Goal: Task Accomplishment & Management: Manage account settings

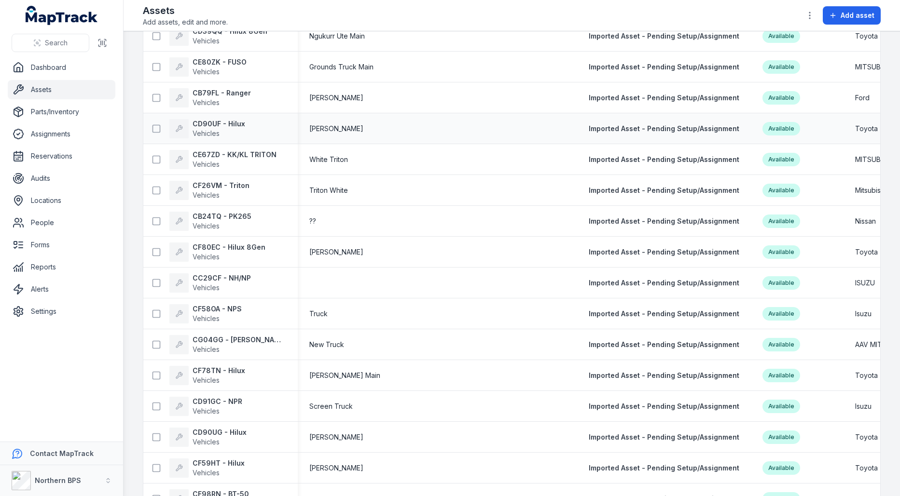
scroll to position [715, 0]
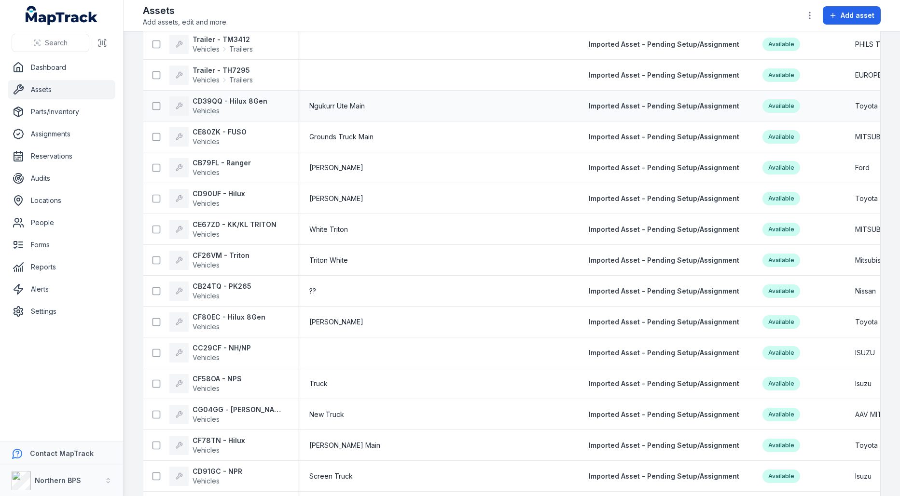
click at [326, 104] on span "Ngukurr Ute Main" at bounding box center [336, 106] width 55 height 10
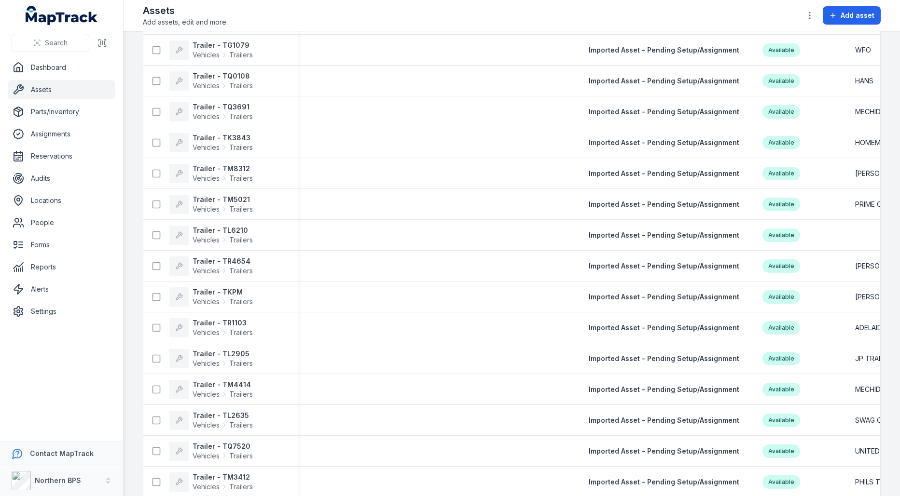
scroll to position [0, 0]
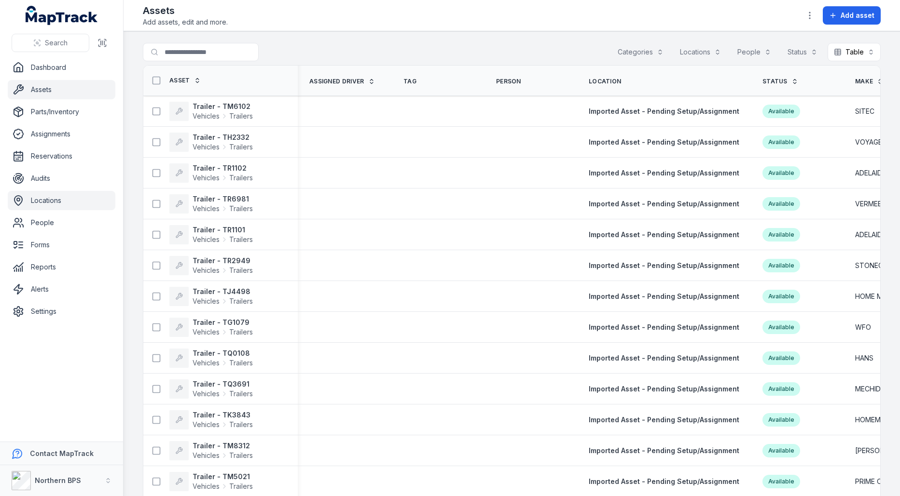
click at [67, 199] on link "Locations" at bounding box center [62, 200] width 108 height 19
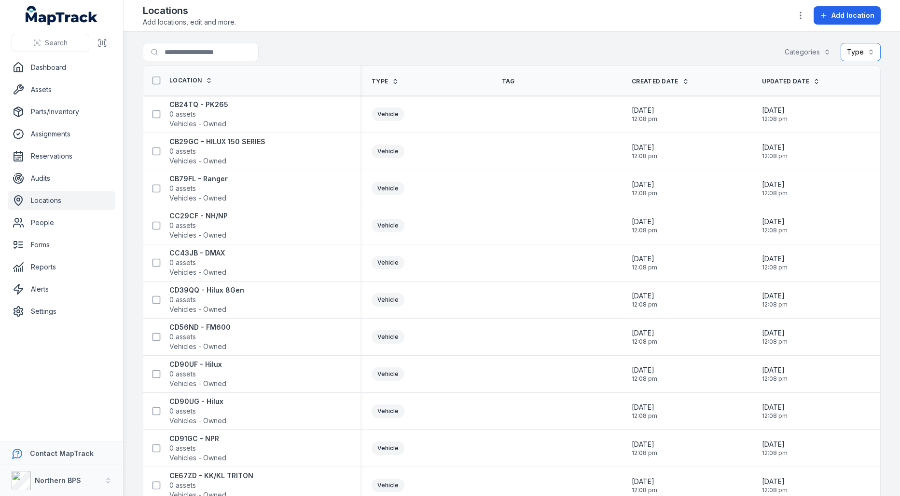
click at [870, 44] on button "Type" at bounding box center [860, 52] width 40 height 18
click at [821, 113] on div "Site" at bounding box center [830, 113] width 80 height 10
click at [825, 69] on div "Storage" at bounding box center [830, 75] width 96 height 17
click at [588, 45] on div "**********" at bounding box center [512, 54] width 738 height 22
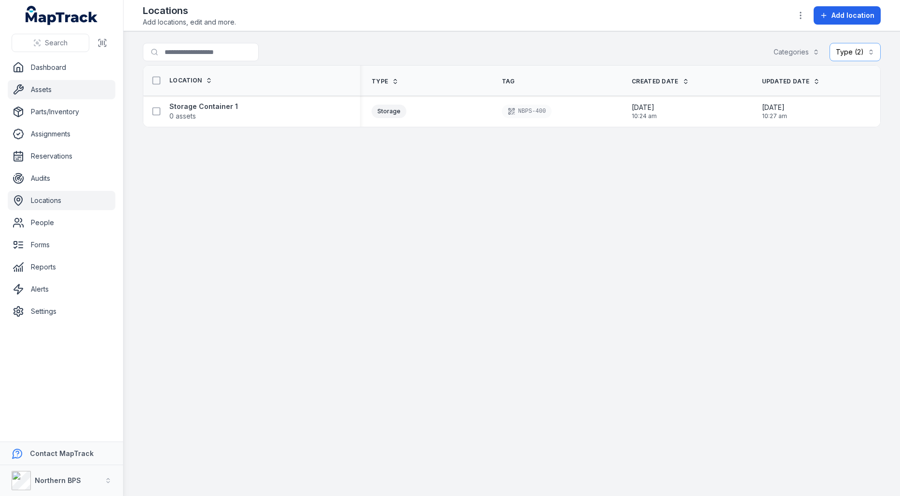
click at [66, 98] on link "Assets" at bounding box center [62, 89] width 108 height 19
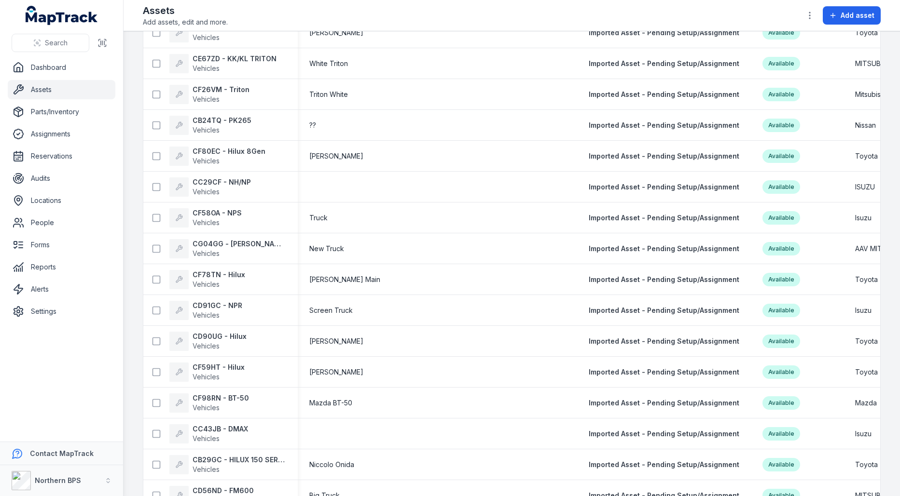
scroll to position [910, 0]
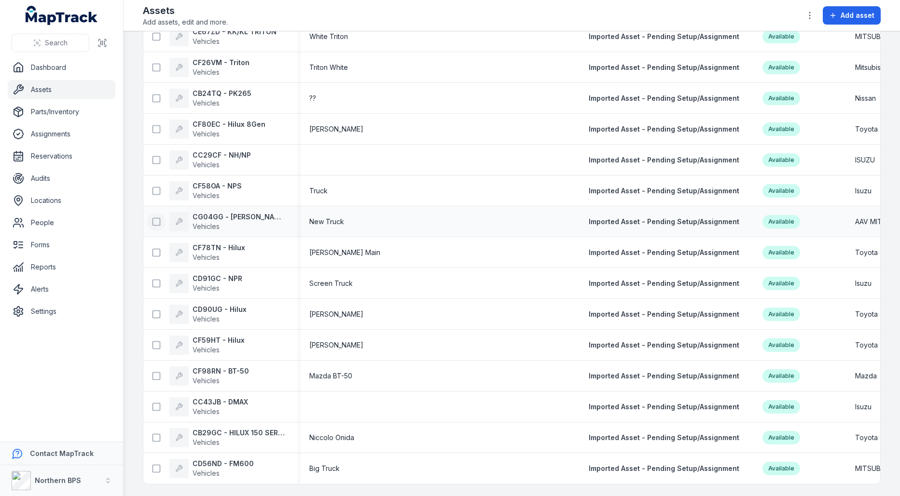
click at [160, 218] on icon at bounding box center [156, 222] width 10 height 10
click at [158, 279] on icon at bounding box center [156, 284] width 10 height 10
click at [158, 280] on icon at bounding box center [156, 284] width 10 height 10
click at [157, 218] on rect at bounding box center [156, 221] width 7 height 7
click at [217, 222] on span "Vehicles" at bounding box center [205, 226] width 27 height 8
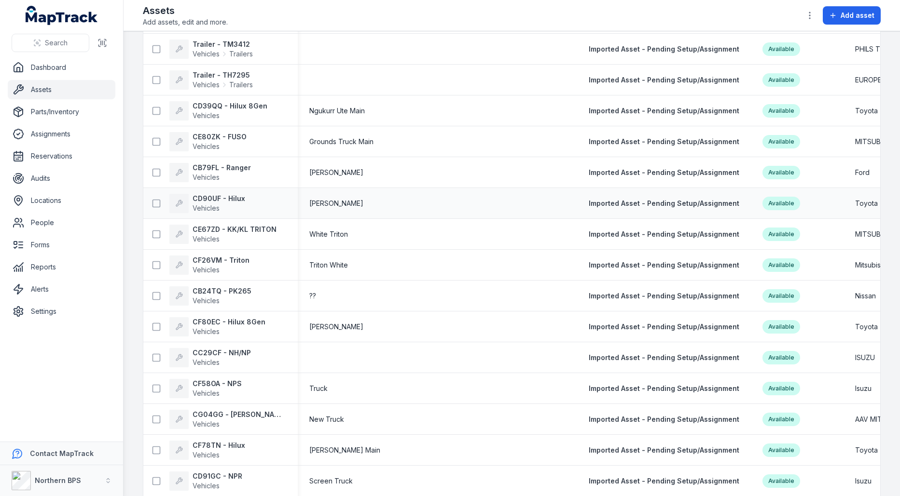
scroll to position [710, 0]
click at [232, 202] on strong "CD90UF - Hilux" at bounding box center [218, 199] width 53 height 10
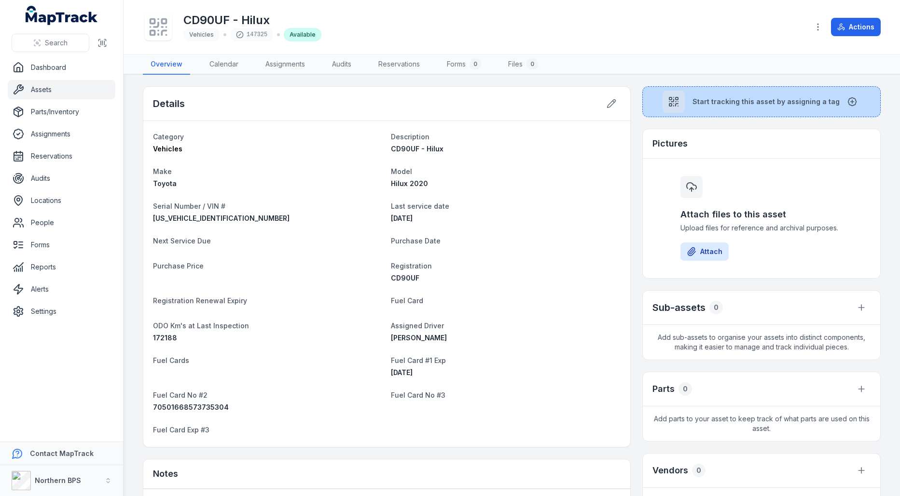
click at [747, 100] on span "Start tracking this asset by assigning a tag" at bounding box center [765, 102] width 147 height 10
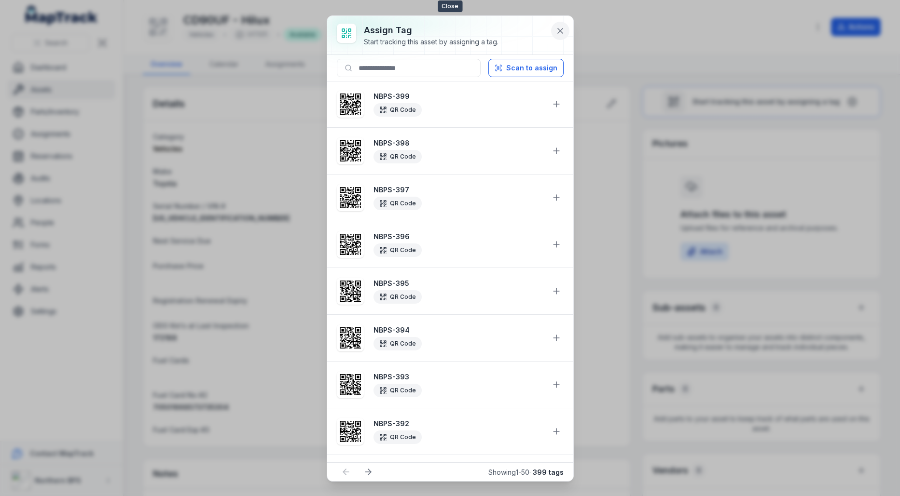
click at [556, 30] on icon at bounding box center [560, 31] width 10 height 10
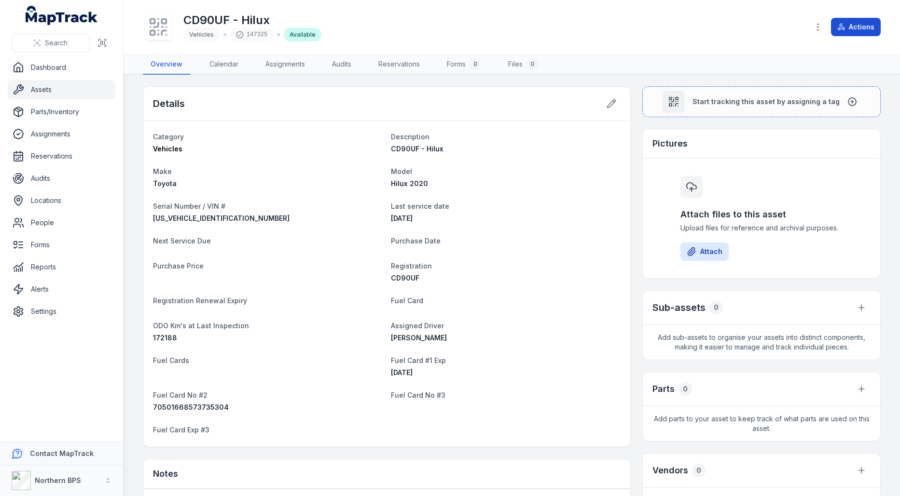
click at [847, 28] on button "Actions" at bounding box center [856, 27] width 50 height 18
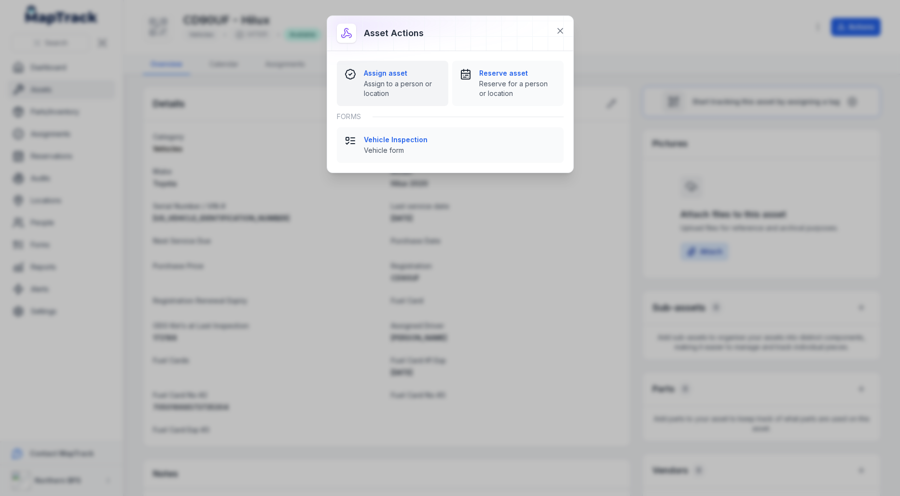
click at [401, 91] on span "Assign to a person or location" at bounding box center [402, 88] width 77 height 19
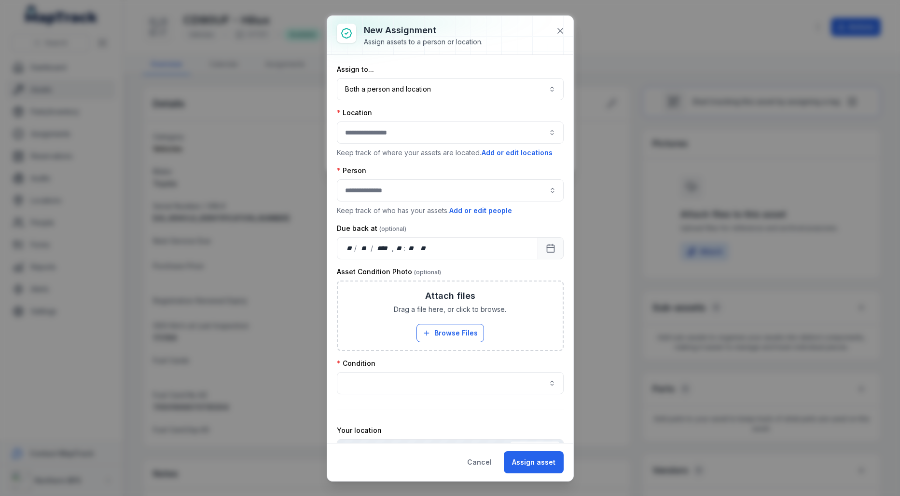
click at [383, 130] on button "button" at bounding box center [450, 133] width 227 height 22
click at [443, 114] on div "Location" at bounding box center [450, 113] width 227 height 10
click at [449, 86] on button "Both a person and location ****" at bounding box center [450, 89] width 227 height 22
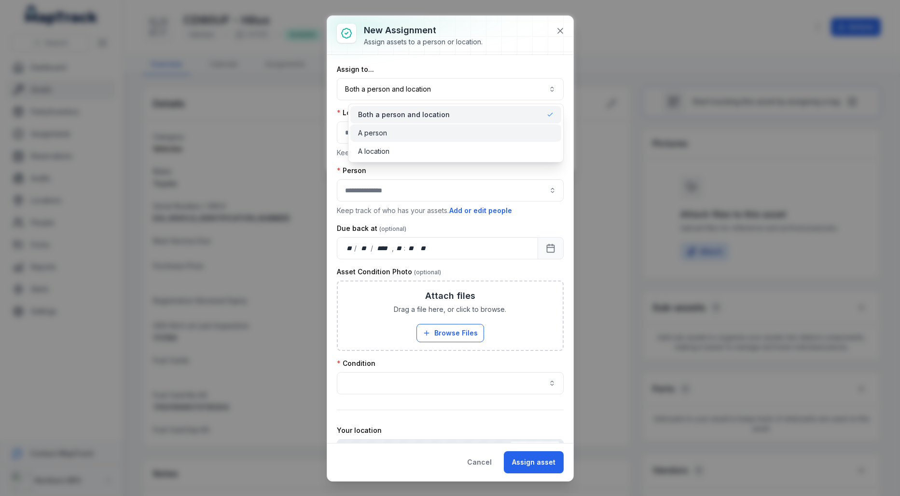
click at [429, 136] on div "A person" at bounding box center [455, 133] width 195 height 10
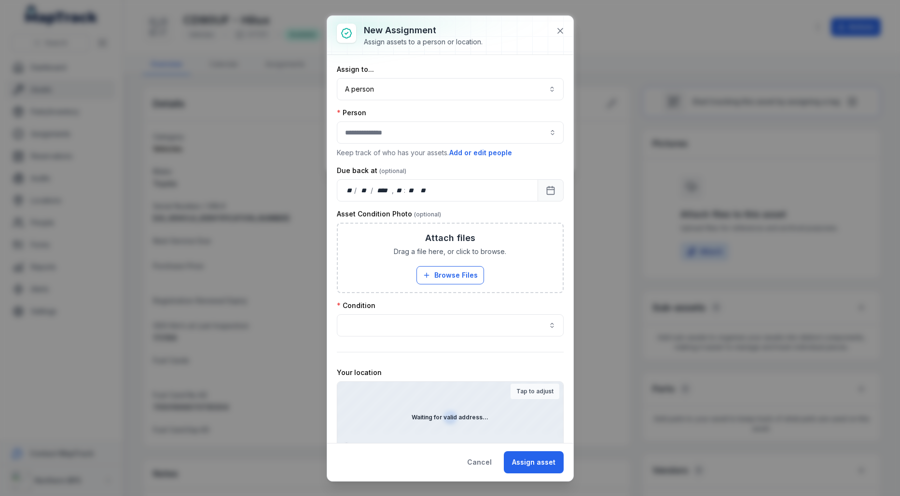
click at [449, 112] on div "Person" at bounding box center [450, 113] width 227 height 10
click at [438, 131] on input "assignment-add:person-label" at bounding box center [450, 133] width 227 height 22
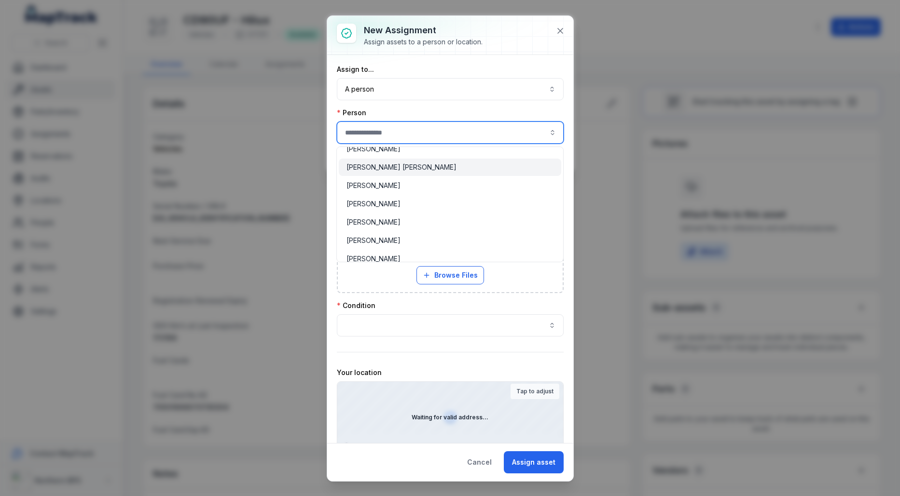
scroll to position [66, 0]
click at [413, 197] on div "[PERSON_NAME]" at bounding box center [449, 202] width 207 height 10
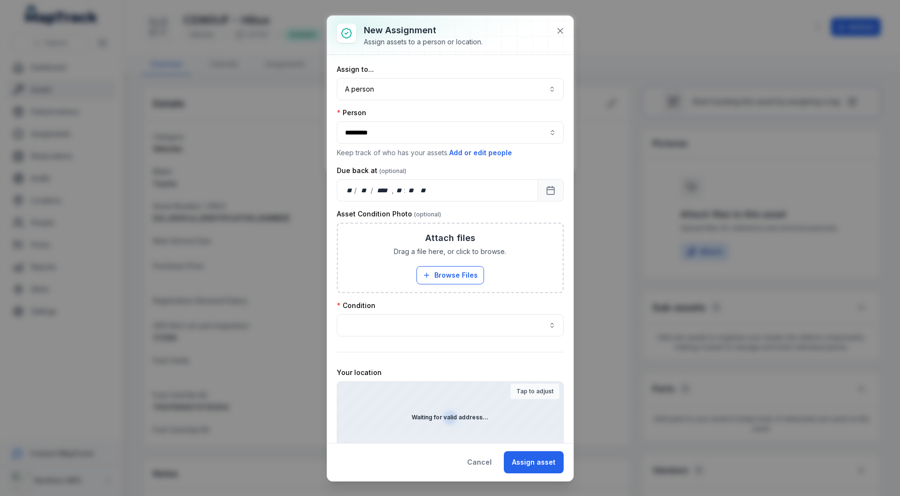
click at [496, 110] on div "Person" at bounding box center [450, 113] width 227 height 10
type input "*********"
click at [474, 131] on input "*********" at bounding box center [450, 133] width 227 height 22
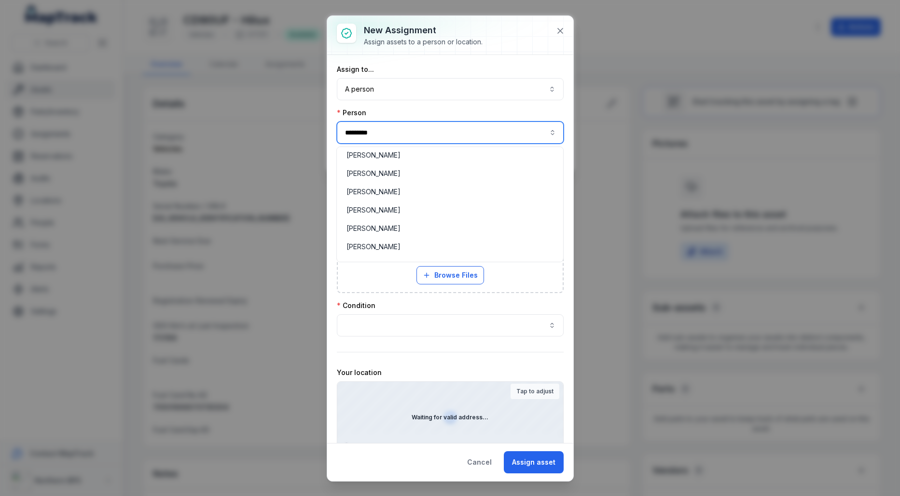
scroll to position [0, 0]
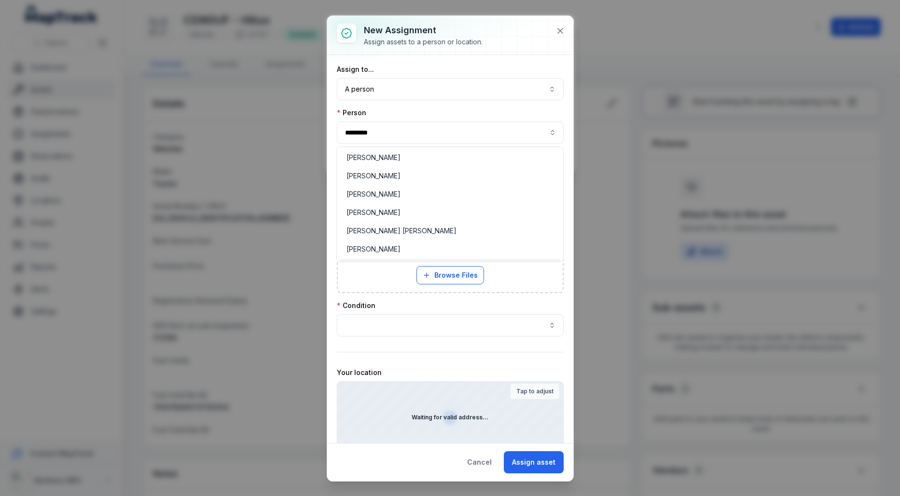
click at [563, 36] on div "**********" at bounding box center [450, 249] width 246 height 466
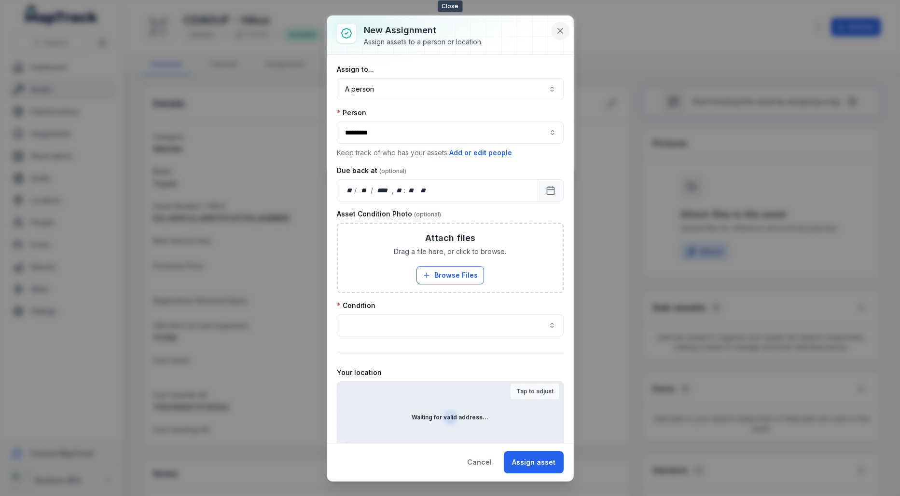
click at [563, 36] on button at bounding box center [560, 31] width 18 height 18
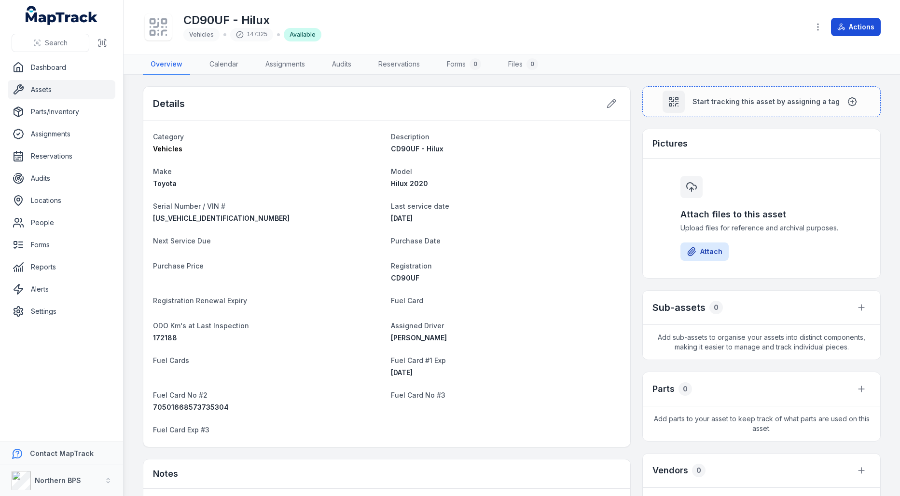
click at [857, 24] on button "Actions" at bounding box center [856, 27] width 50 height 18
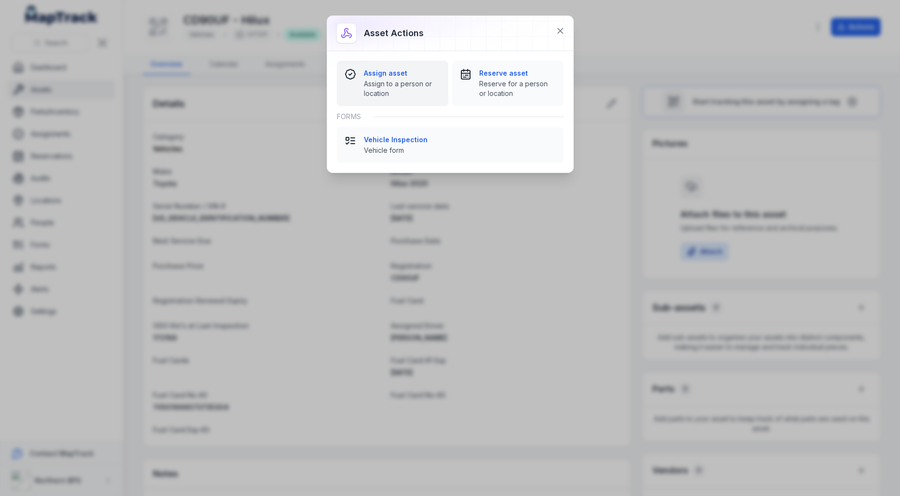
click at [400, 83] on span "Assign to a person or location" at bounding box center [402, 88] width 77 height 19
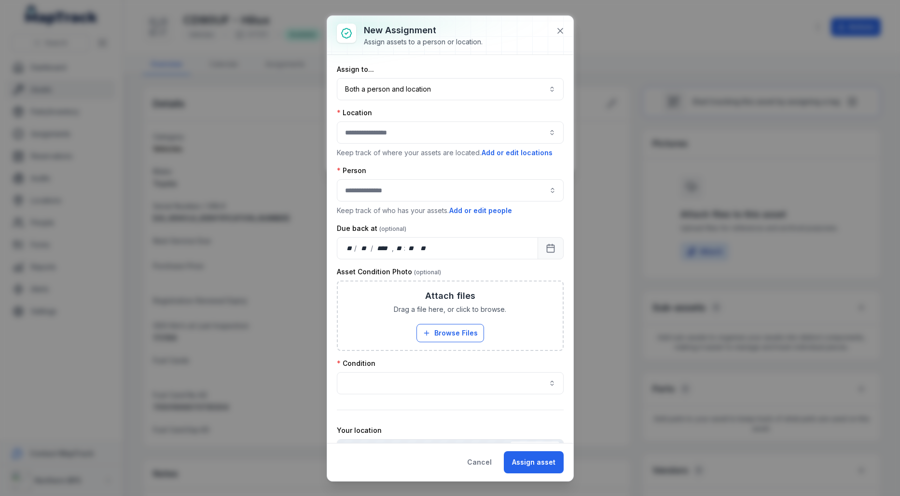
click at [554, 22] on div at bounding box center [450, 35] width 246 height 39
click at [558, 28] on icon at bounding box center [560, 30] width 5 height 5
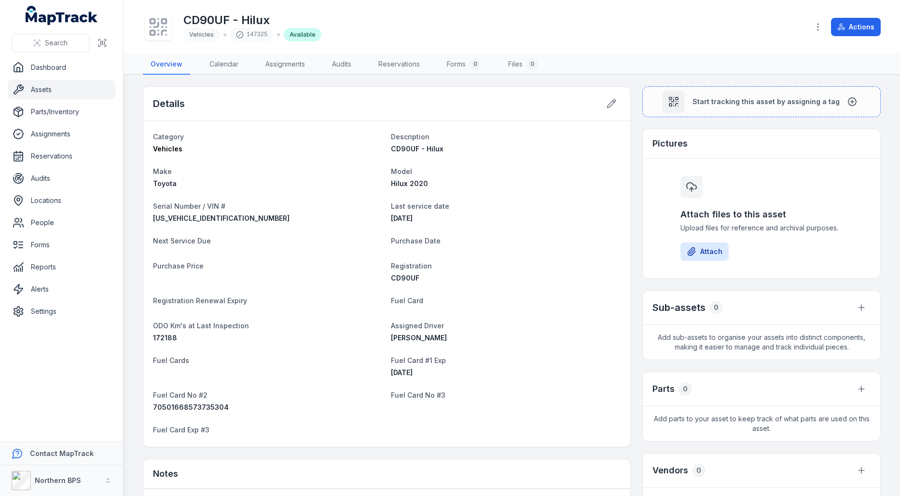
click at [404, 336] on span "[PERSON_NAME]" at bounding box center [419, 338] width 56 height 8
click at [845, 23] on icon at bounding box center [841, 27] width 8 height 8
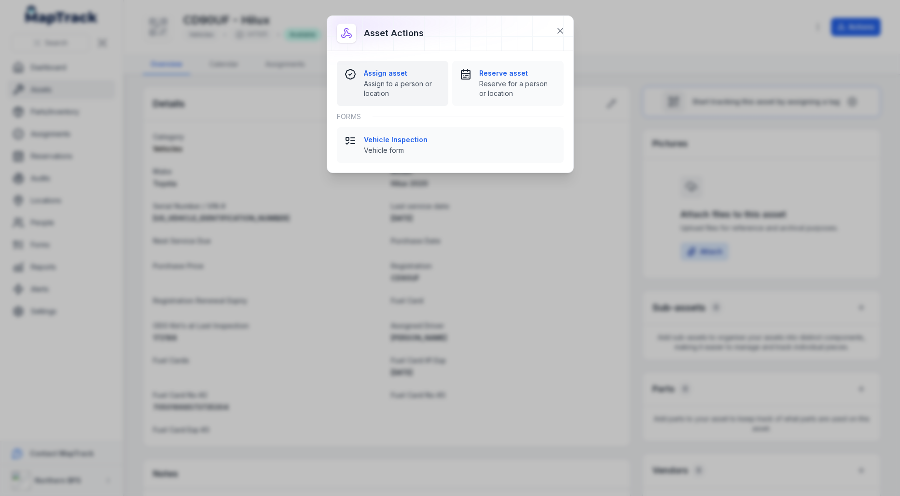
click at [393, 92] on span "Assign to a person or location" at bounding box center [402, 88] width 77 height 19
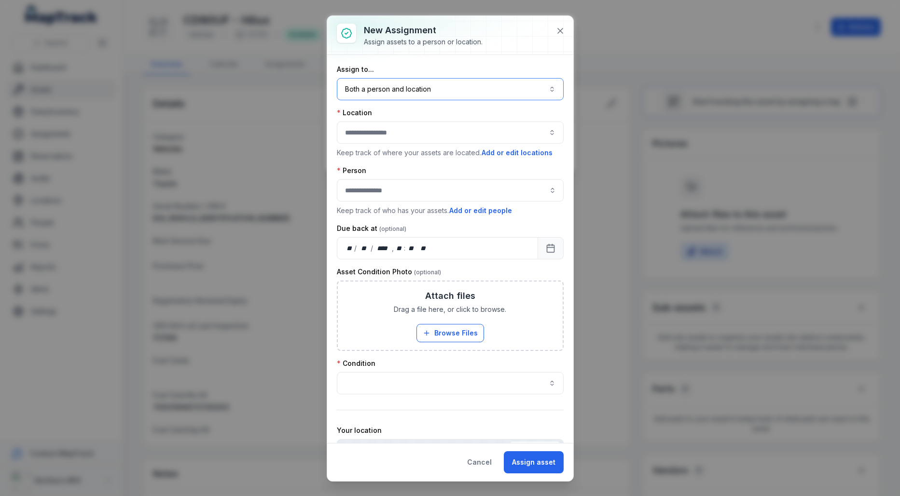
click at [470, 90] on button "Both a person and location ****" at bounding box center [450, 89] width 227 height 22
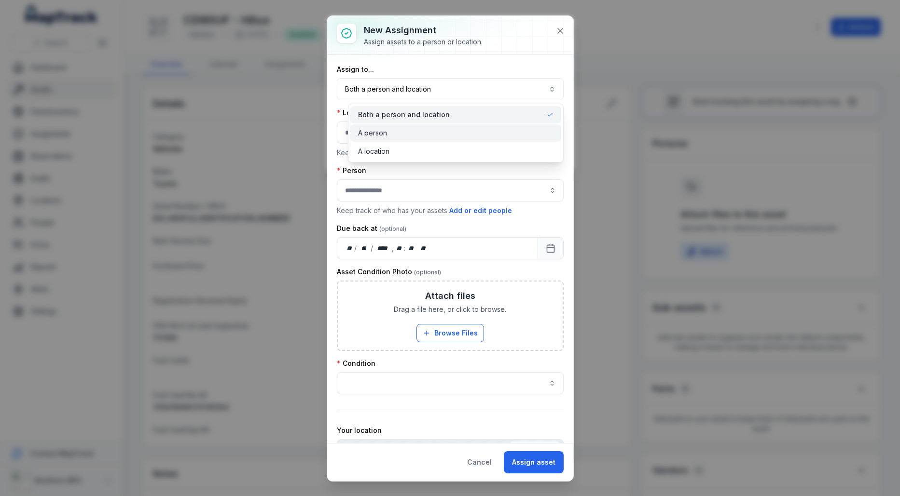
click at [452, 134] on div "A person" at bounding box center [455, 133] width 195 height 10
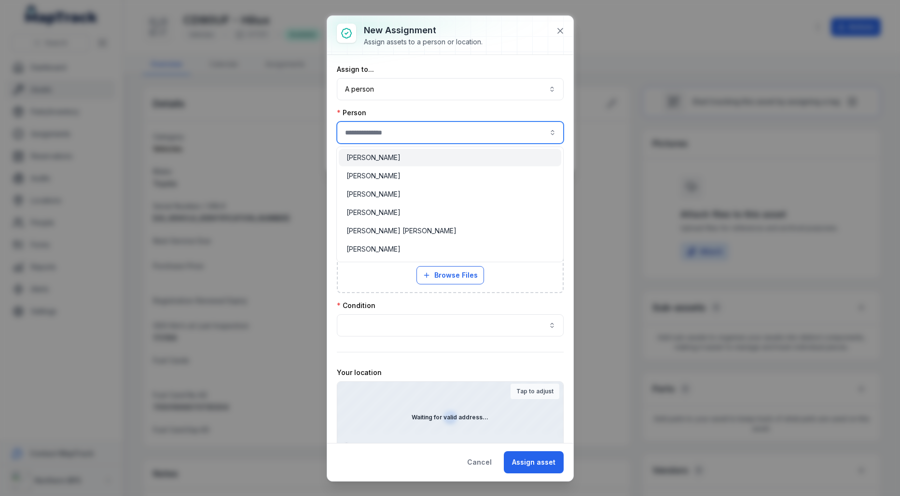
click at [450, 134] on input "assignment-add:person-label" at bounding box center [450, 133] width 227 height 22
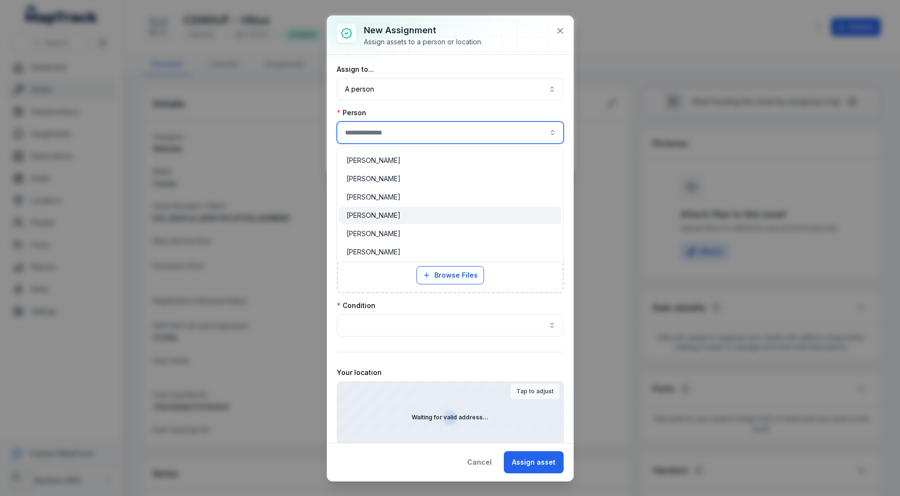
type input "**********"
click at [429, 211] on div "[PERSON_NAME]" at bounding box center [449, 216] width 207 height 10
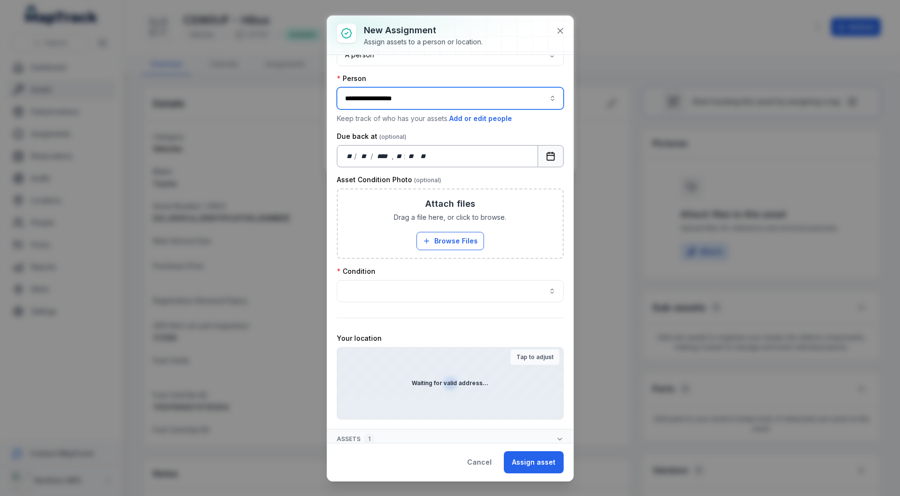
scroll to position [37, 0]
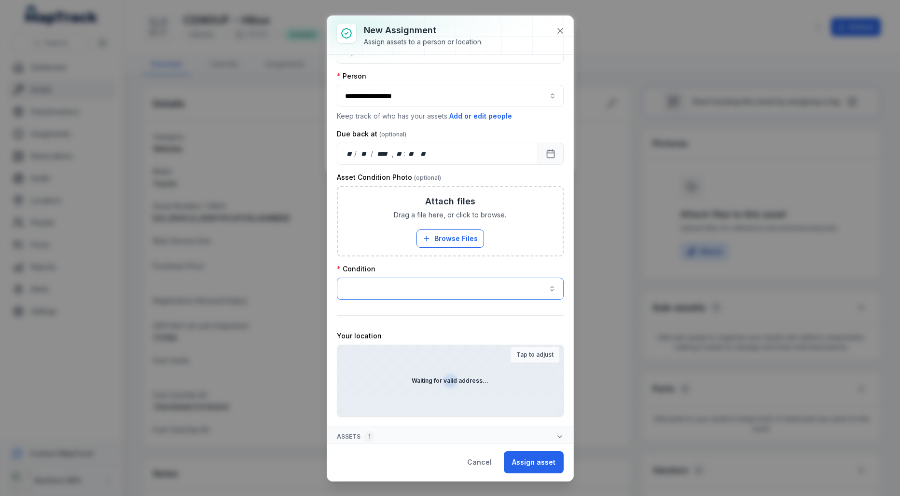
click at [456, 292] on button "button" at bounding box center [450, 289] width 227 height 22
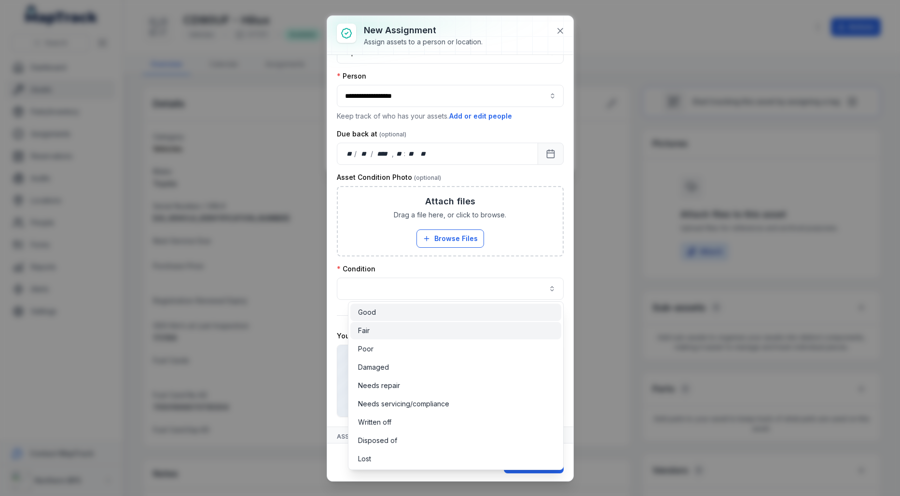
click at [418, 315] on div "Good" at bounding box center [455, 313] width 195 height 10
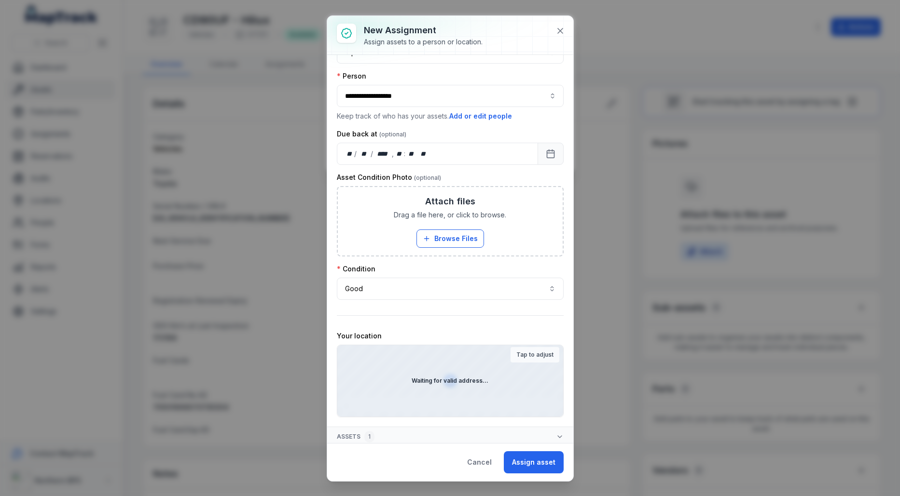
click at [487, 266] on div "Condition" at bounding box center [450, 269] width 227 height 10
click at [520, 453] on button "Assign asset" at bounding box center [534, 463] width 60 height 22
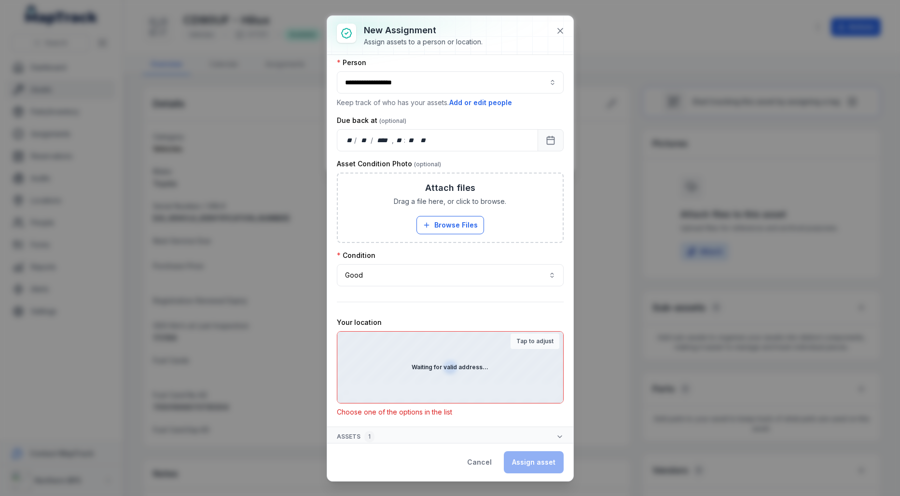
click at [367, 408] on p "Choose one of the options in the list" at bounding box center [450, 413] width 227 height 10
click at [530, 334] on div "Tap to adjust" at bounding box center [534, 341] width 49 height 15
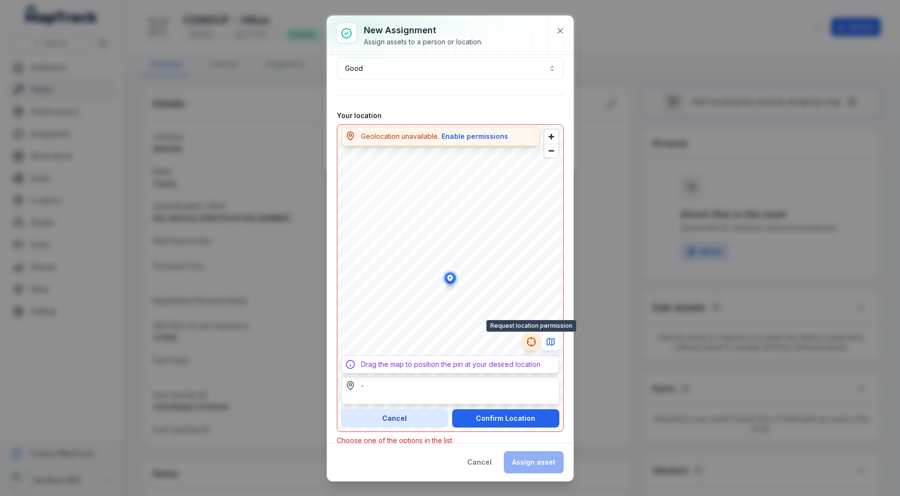
scroll to position [263, 0]
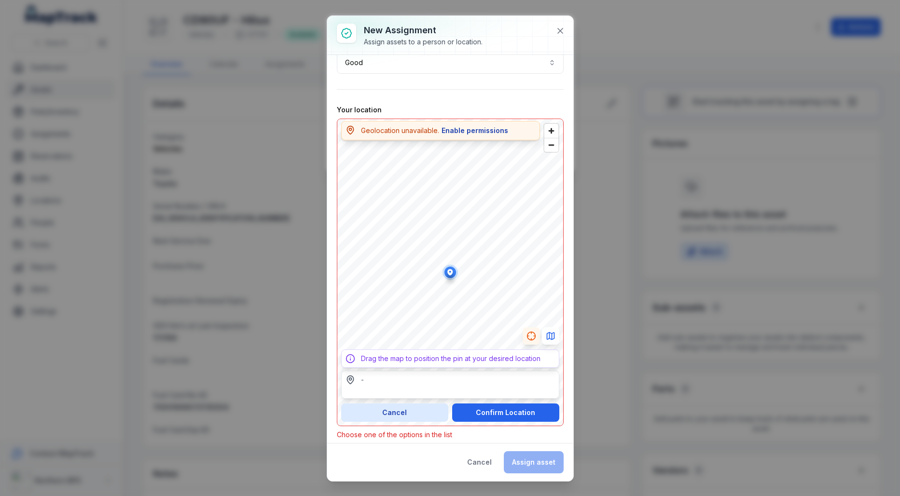
click at [476, 125] on button "Enable permissions" at bounding box center [475, 130] width 68 height 11
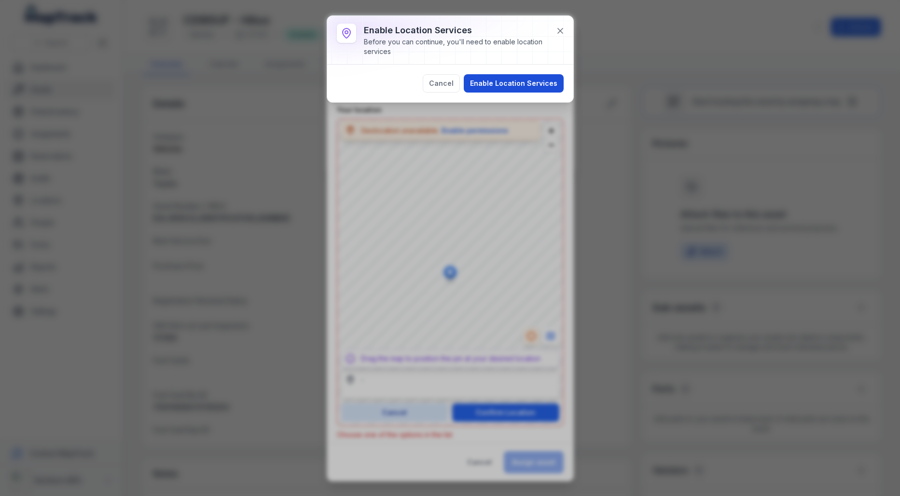
click at [505, 83] on button "Enable Location Services" at bounding box center [514, 83] width 100 height 18
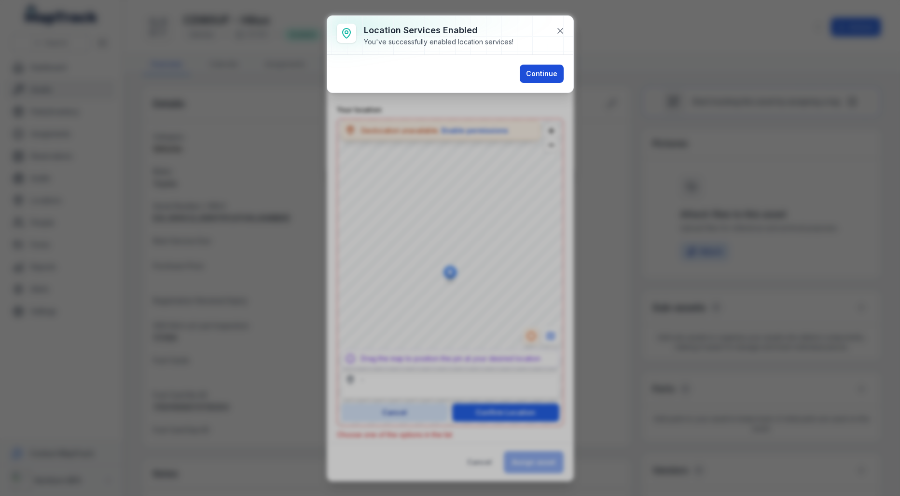
click at [542, 66] on button "Continue" at bounding box center [542, 74] width 44 height 18
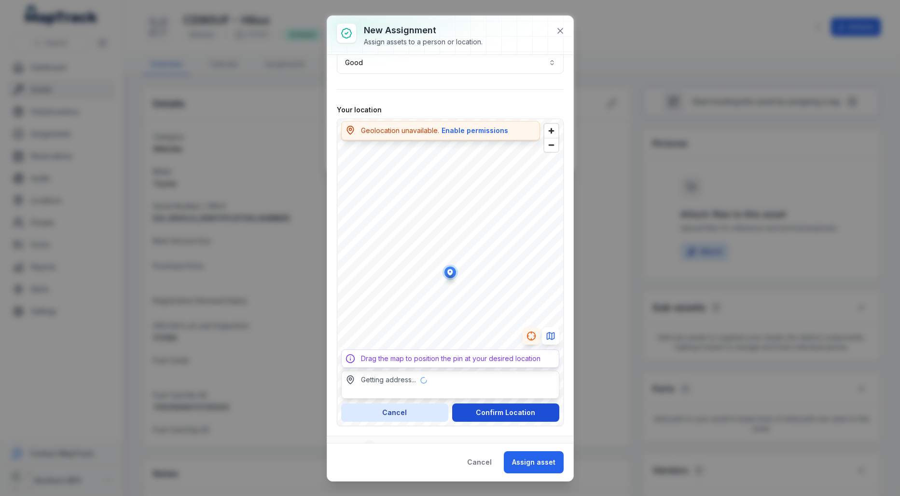
click at [487, 413] on button "Confirm Location" at bounding box center [505, 413] width 107 height 18
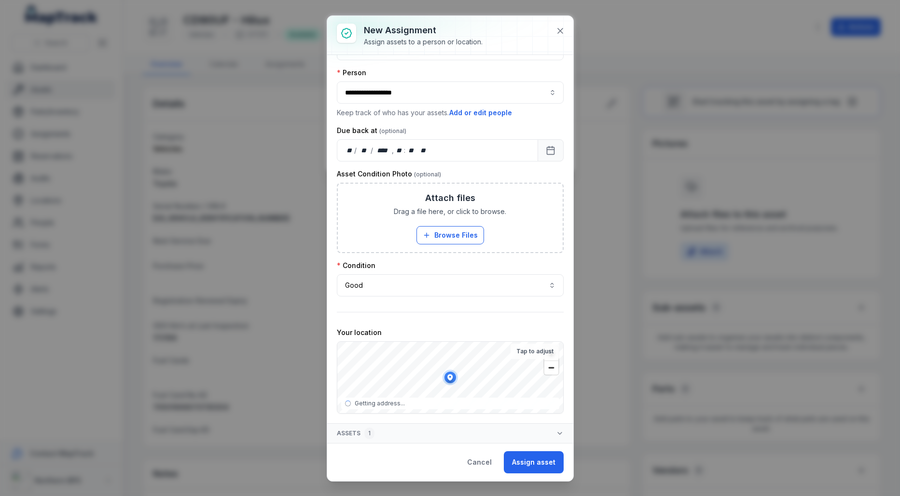
type input "**********"
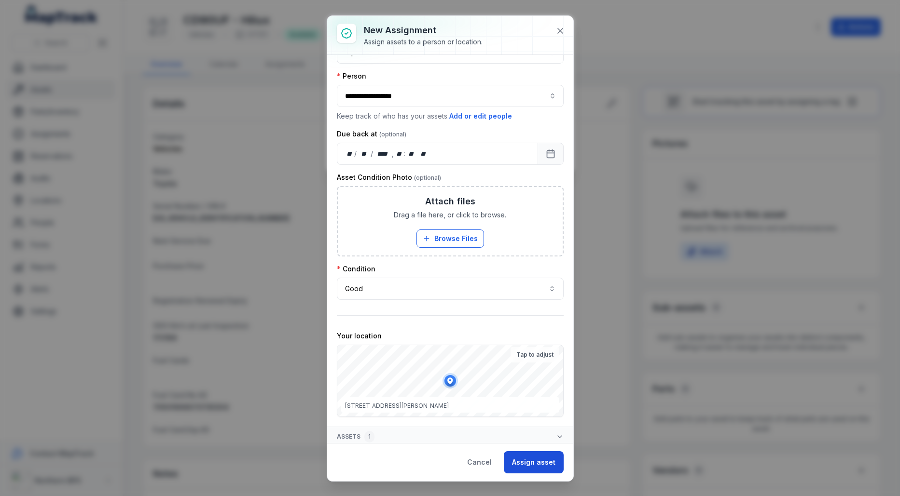
click at [541, 454] on button "Assign asset" at bounding box center [534, 463] width 60 height 22
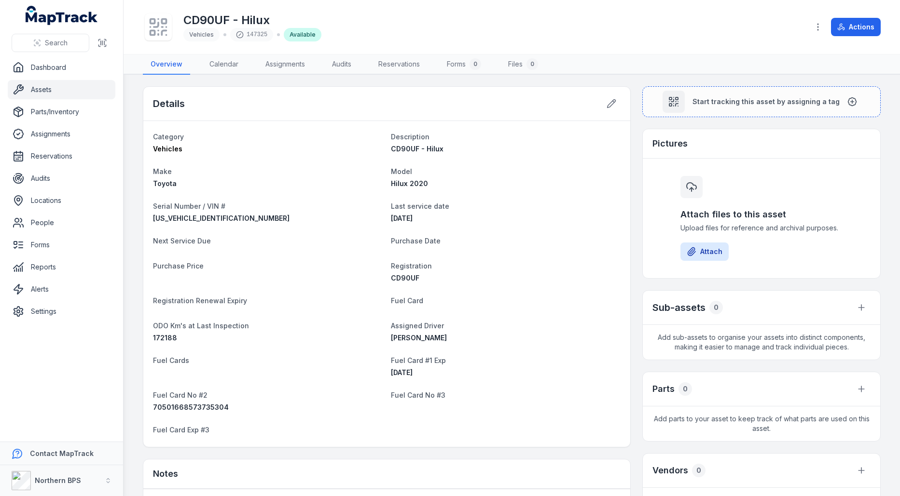
click at [541, 257] on dl "Category Vehicles Description CD90UF - Hilux Make Toyota Model Hilux 2020 Seria…" at bounding box center [386, 284] width 467 height 307
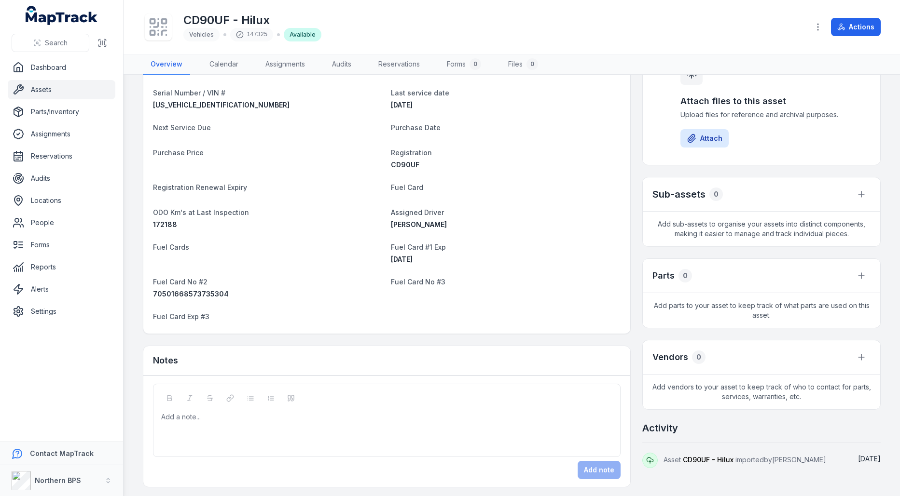
scroll to position [24, 0]
